Goal: Transaction & Acquisition: Purchase product/service

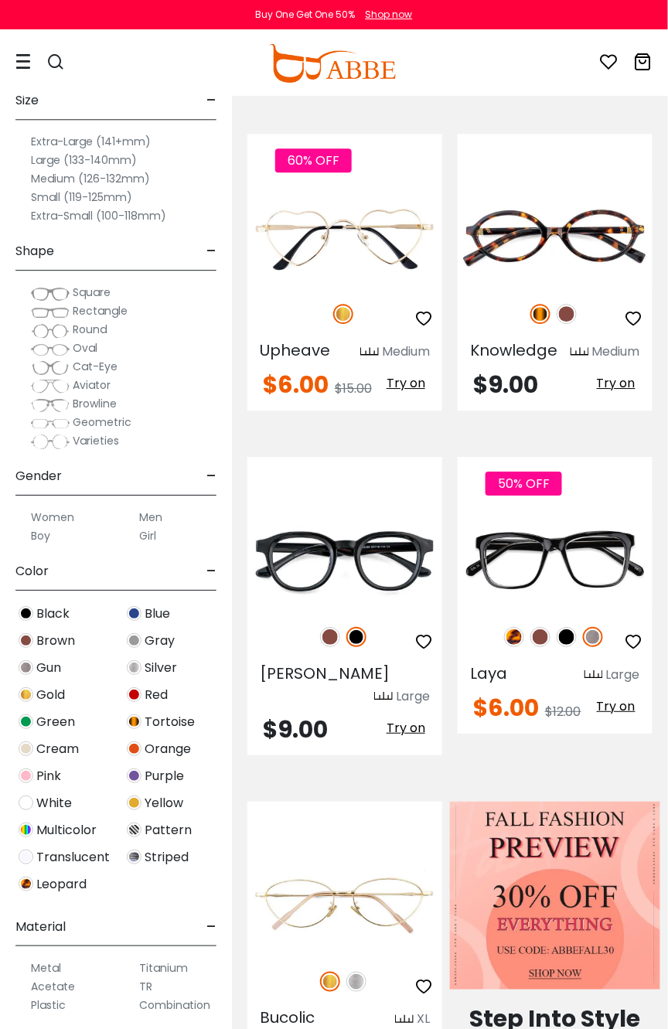
scroll to position [673, 0]
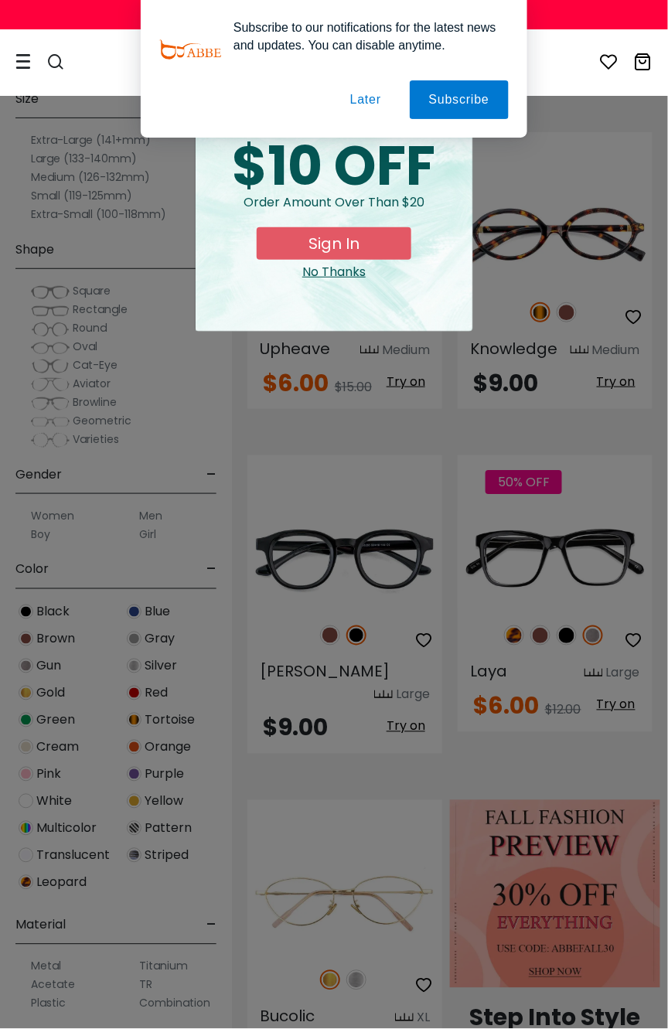
click at [372, 100] on button "Later" at bounding box center [366, 99] width 70 height 39
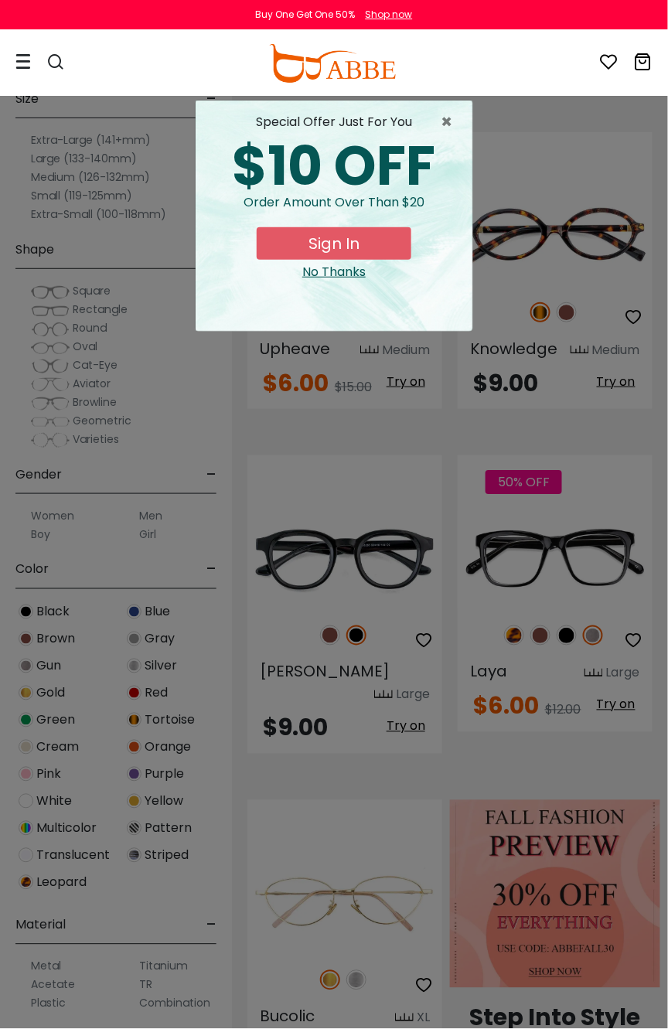
click at [355, 260] on button "Sign In" at bounding box center [334, 243] width 155 height 32
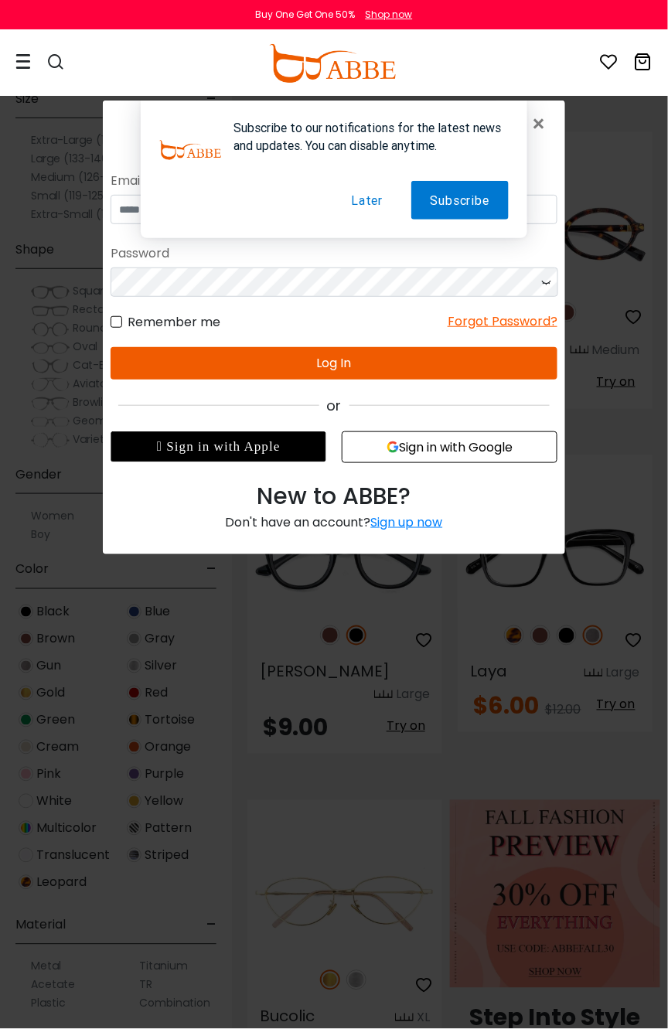
click at [368, 197] on button "Later" at bounding box center [366, 200] width 70 height 39
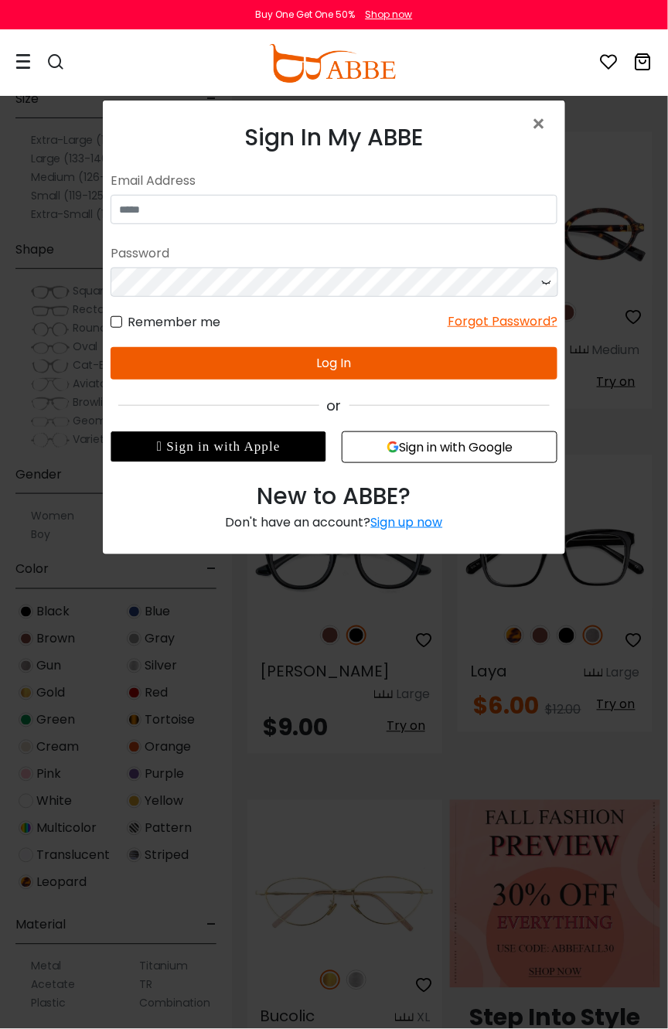
click at [296, 455] on div " Sign in with Apple" at bounding box center [218, 446] width 216 height 31
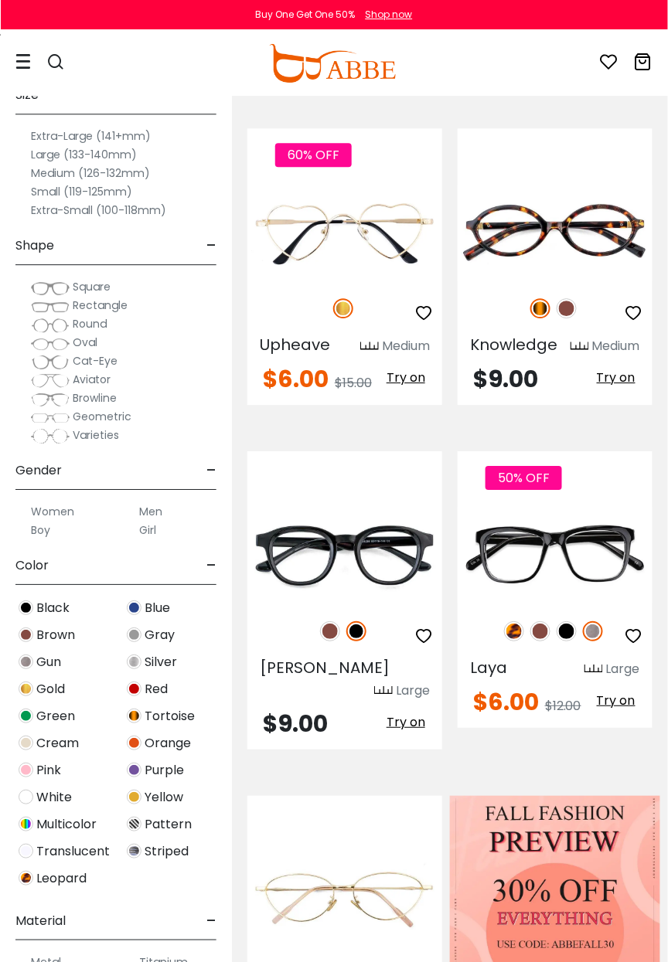
scroll to position [673, 0]
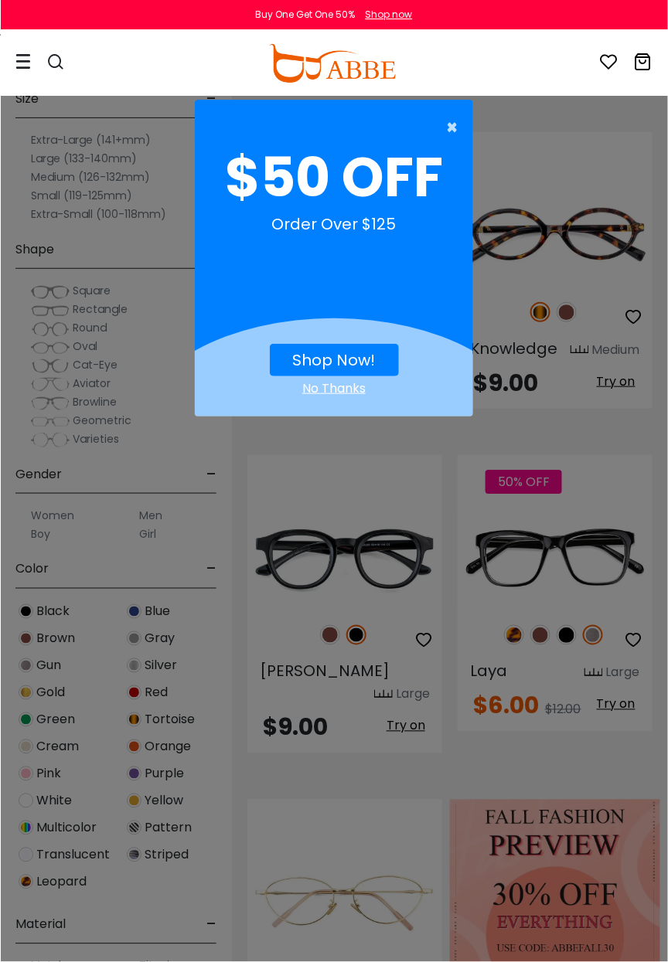
click at [446, 117] on span "×" at bounding box center [455, 127] width 19 height 31
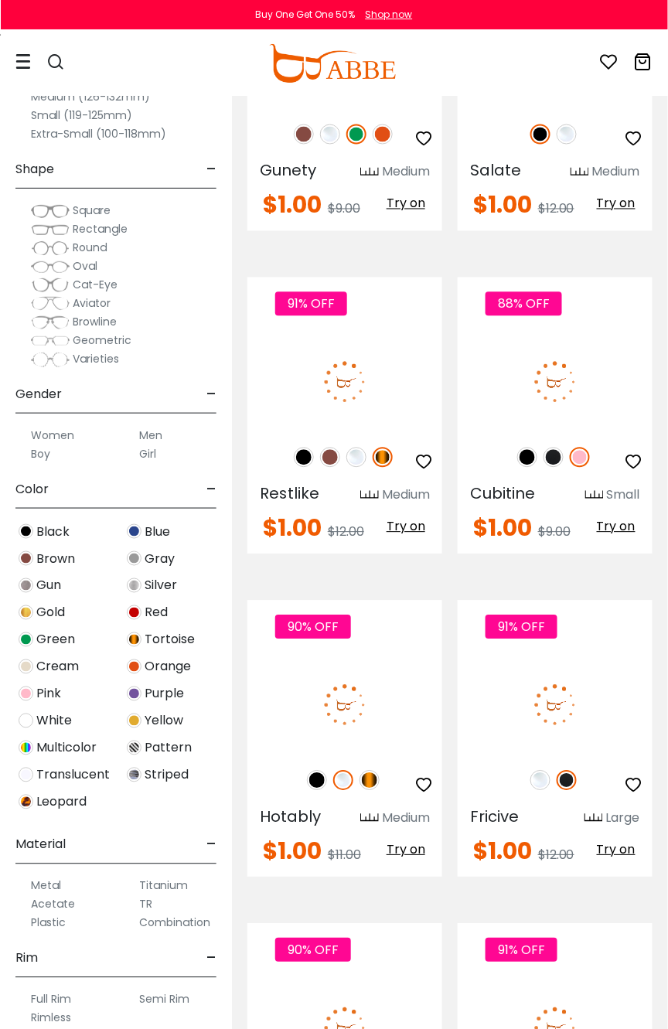
scroll to position [9477, 0]
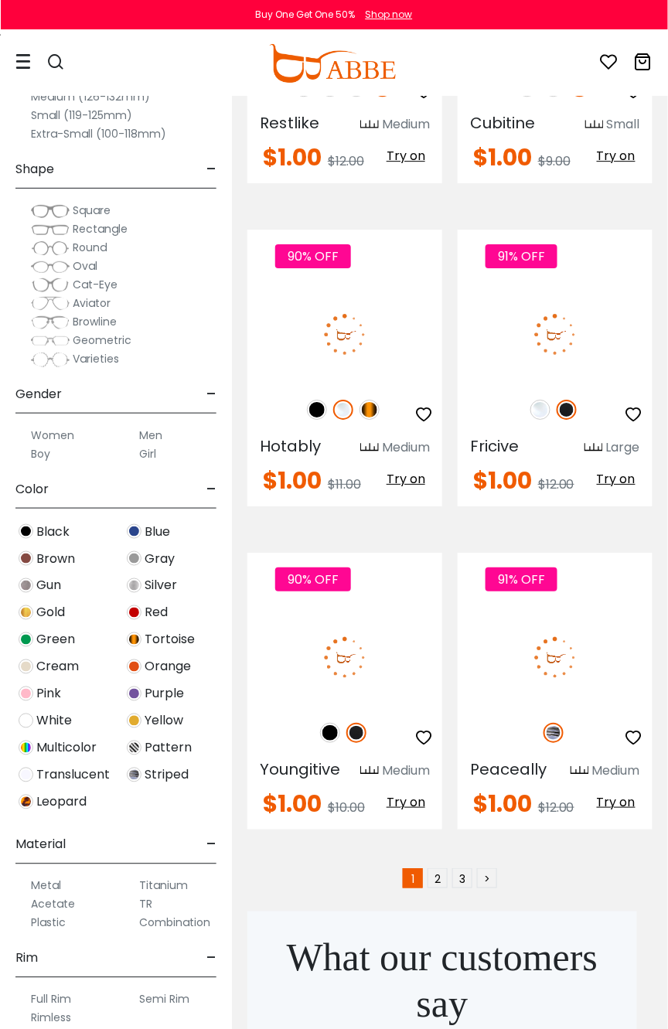
scroll to position [9845, 0]
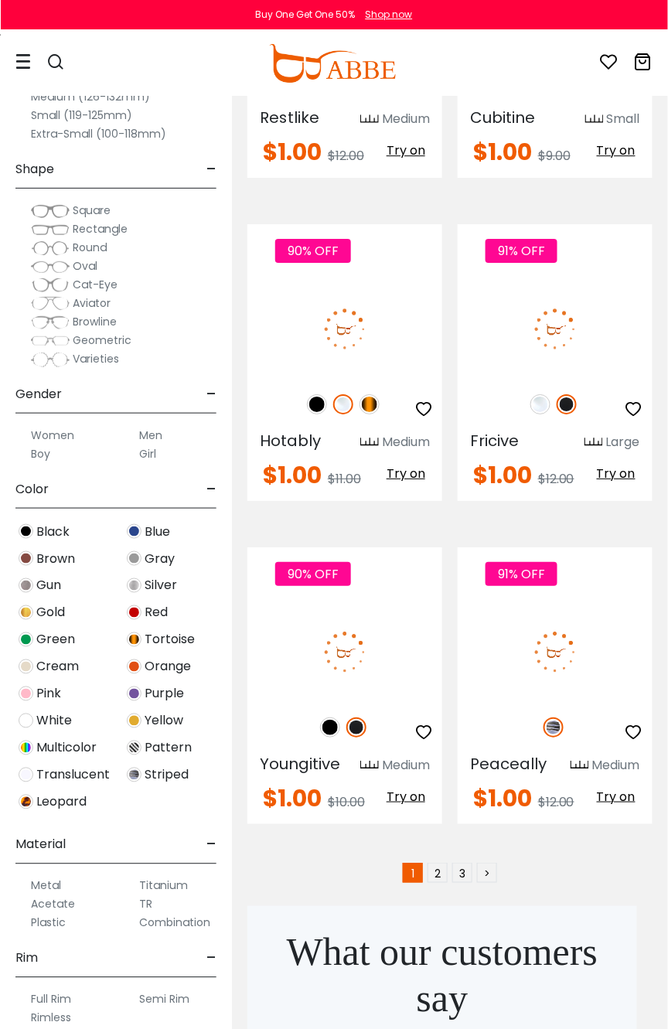
click at [24, 701] on img at bounding box center [26, 693] width 15 height 15
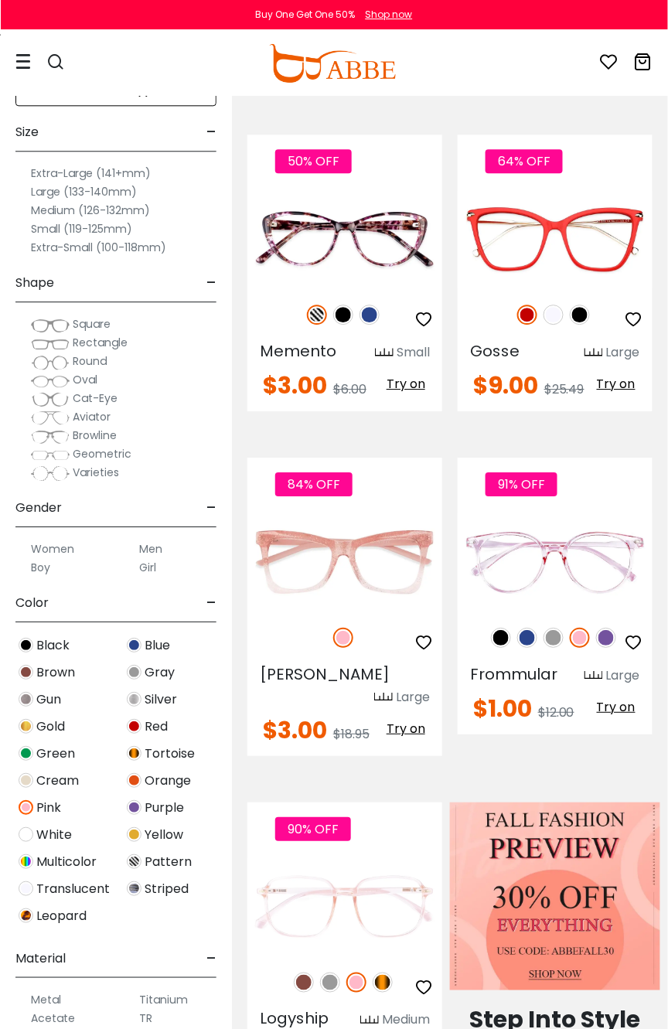
scroll to position [673, 0]
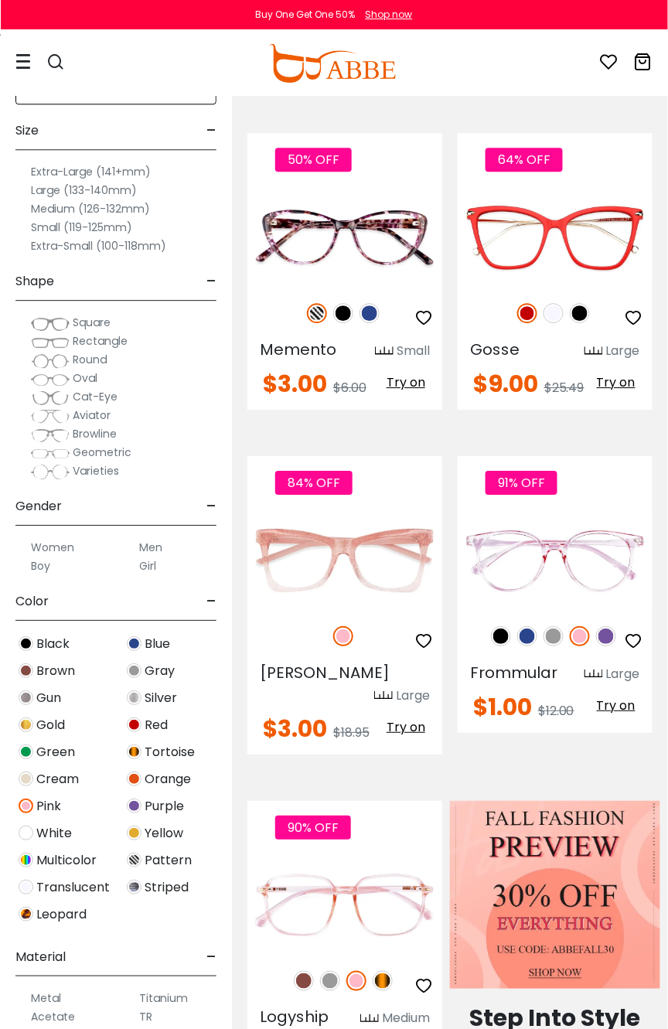
click at [53, 557] on label "Women" at bounding box center [52, 547] width 43 height 19
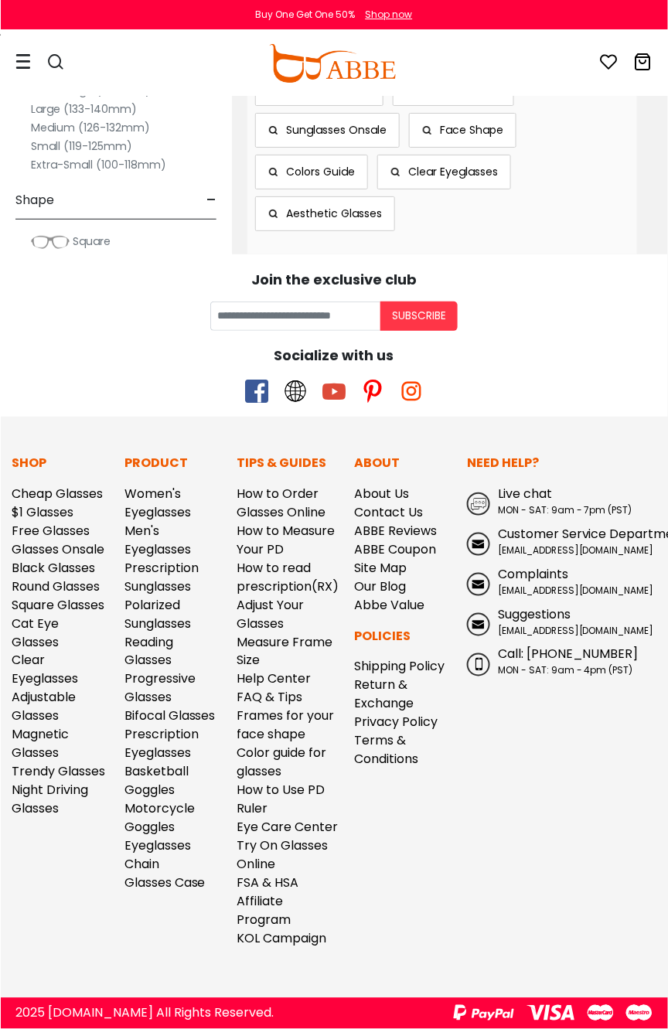
click at [26, 67] on icon at bounding box center [22, 61] width 15 height 16
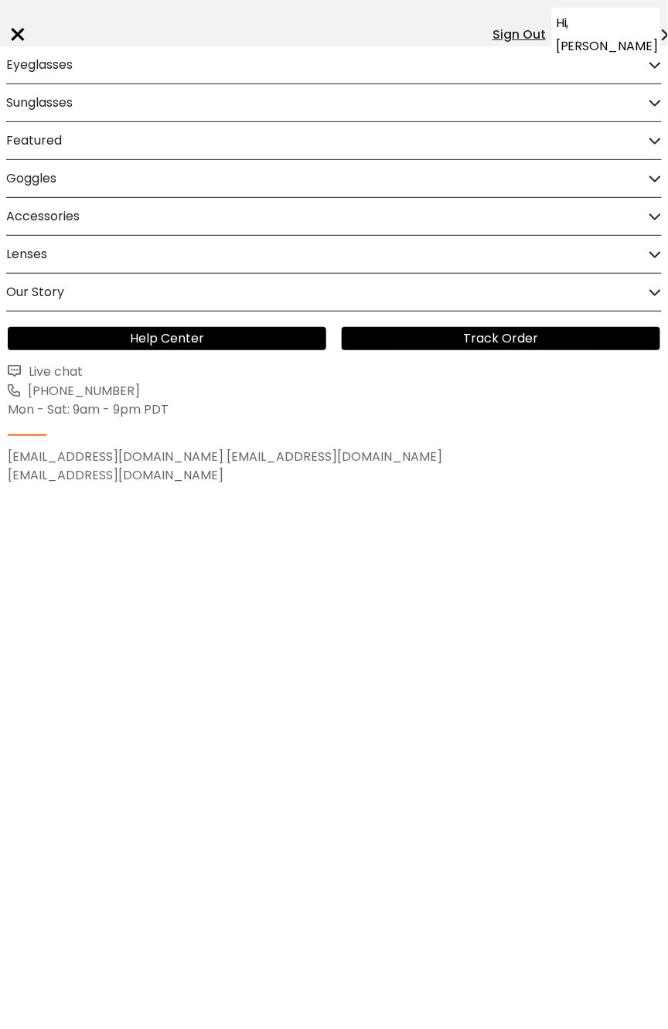
click at [24, 99] on h2 "Sunglasses" at bounding box center [39, 102] width 66 height 37
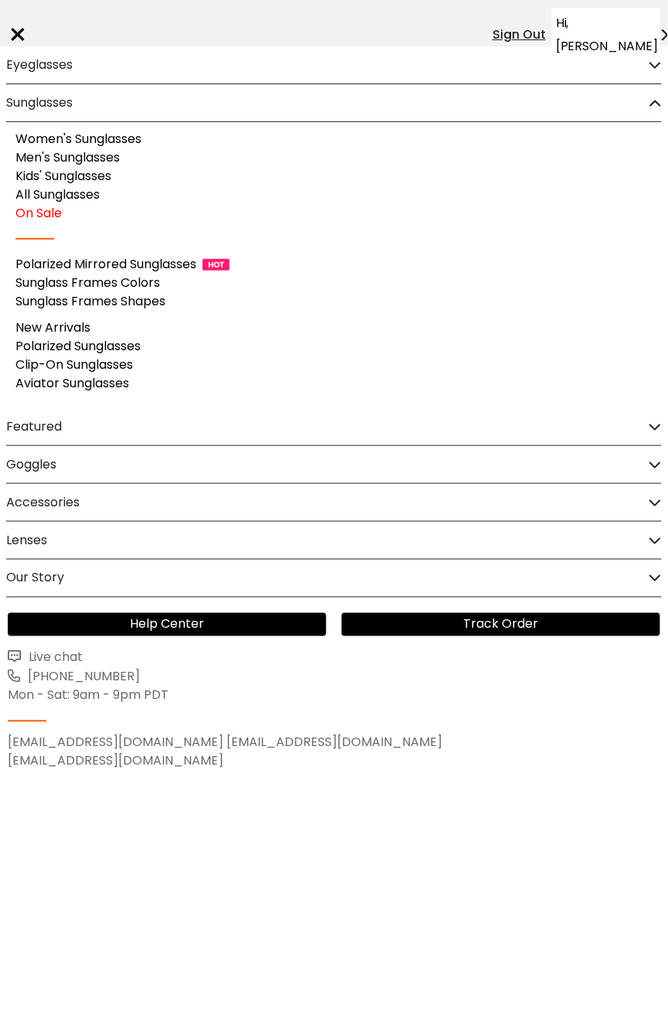
click at [25, 71] on h2 "Eyeglasses" at bounding box center [39, 64] width 66 height 37
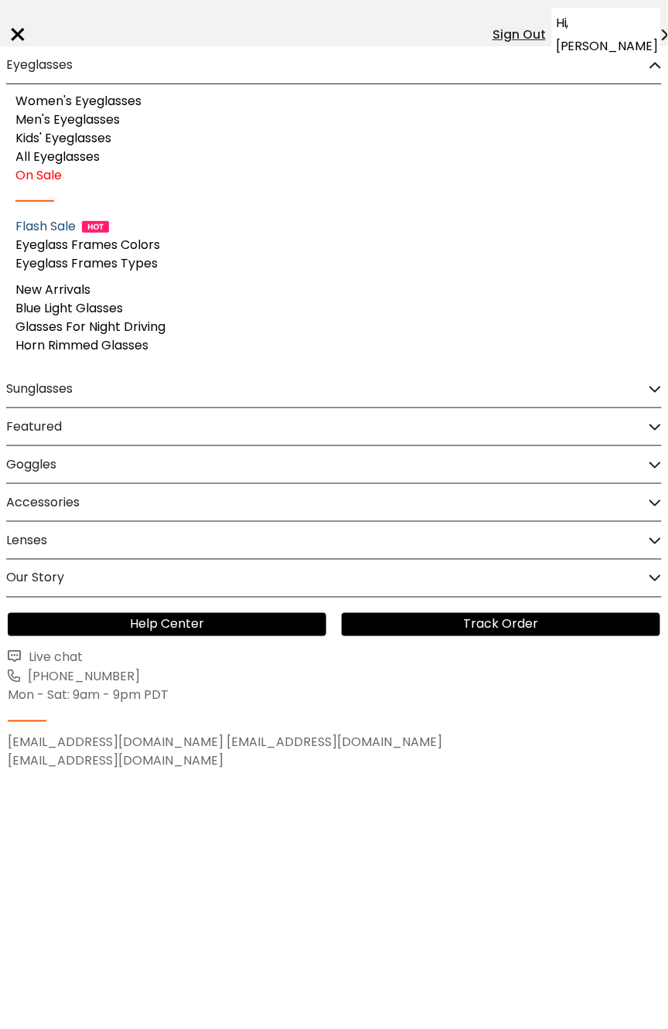
click at [43, 235] on link "Flash Sale" at bounding box center [45, 226] width 60 height 18
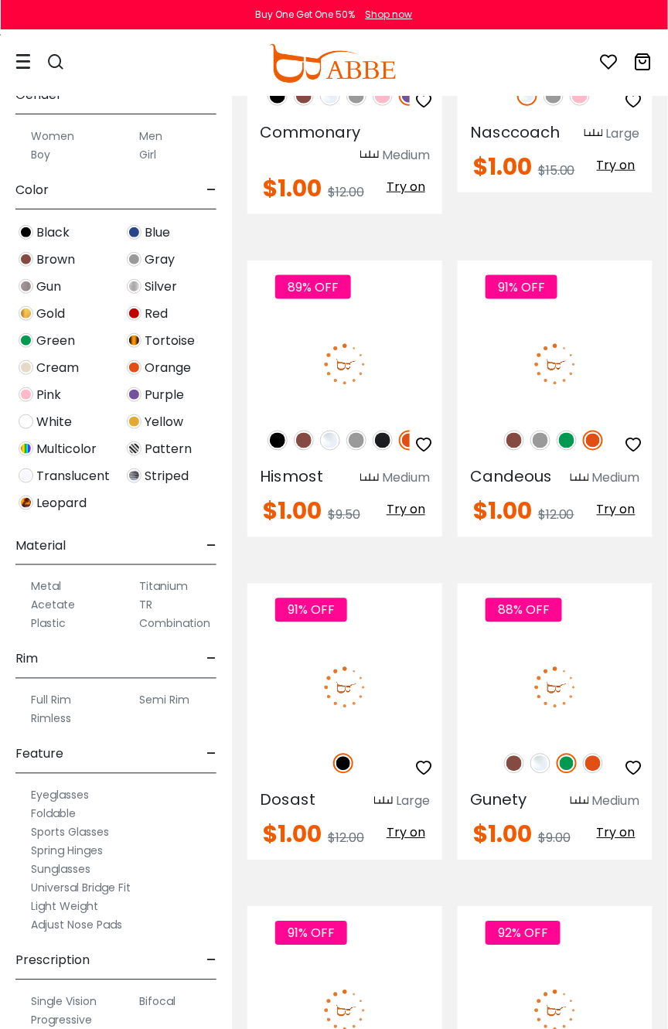
scroll to position [5865, 0]
